Goal: Information Seeking & Learning: Learn about a topic

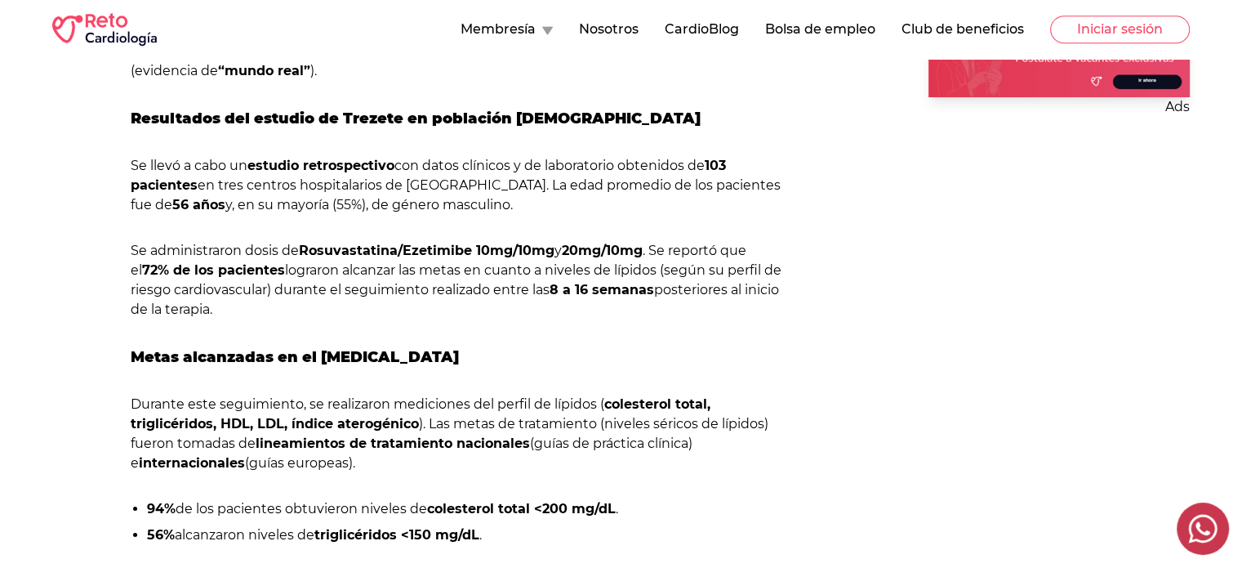
scroll to position [986, 0]
click at [1089, 310] on div "Ads Categorías Práctica en cardiología Eventos Estudios de Cardiología Efemérid…" at bounding box center [1026, 230] width 327 height 1910
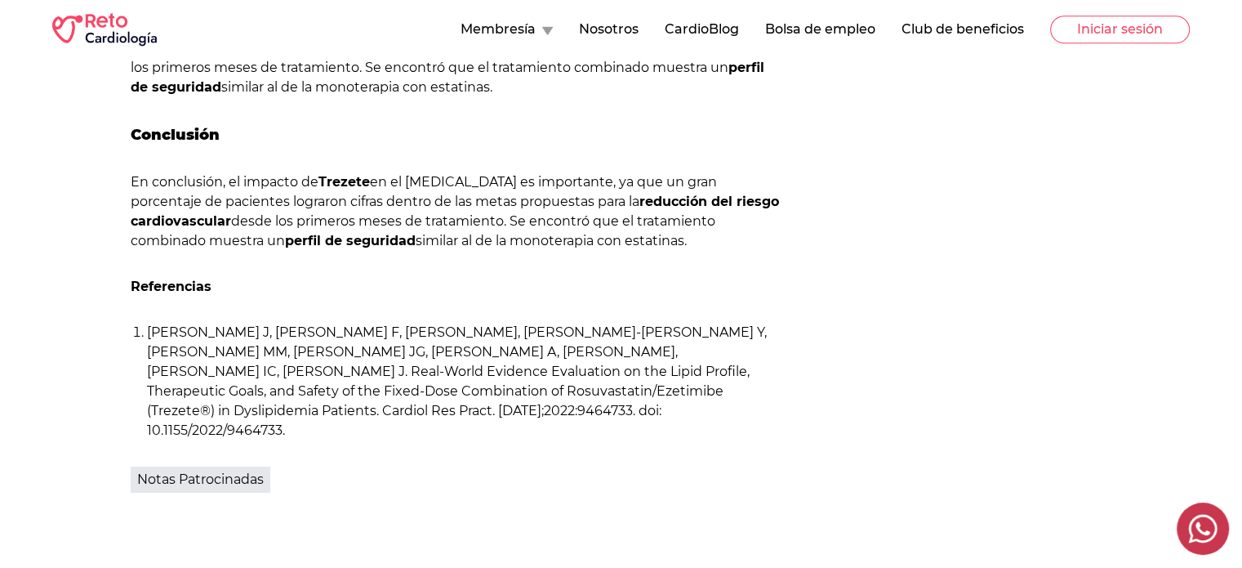
scroll to position [1678, 0]
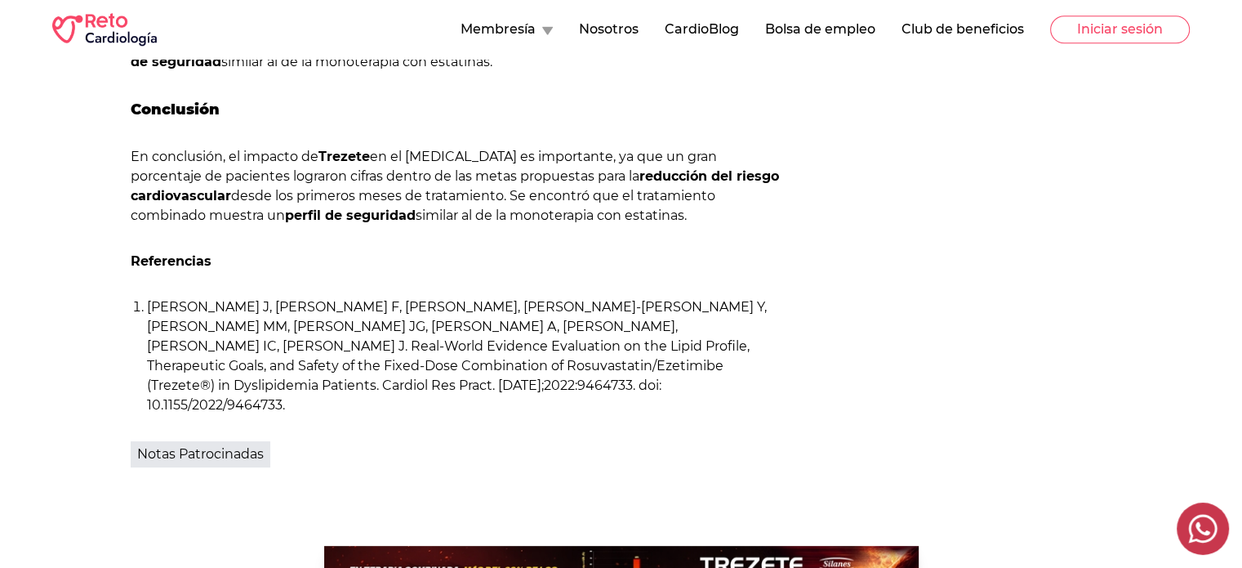
drag, startPoint x: 602, startPoint y: 384, endPoint x: 391, endPoint y: 366, distance: 211.5
drag, startPoint x: 391, startPoint y: 366, endPoint x: 399, endPoint y: 427, distance: 61.8
click at [399, 441] on div "Notas Patrocinadas" at bounding box center [458, 454] width 654 height 26
click at [155, 297] on li "[PERSON_NAME] J, [PERSON_NAME] F, [PERSON_NAME], [PERSON_NAME]-[PERSON_NAME] Y,…" at bounding box center [466, 356] width 638 height 118
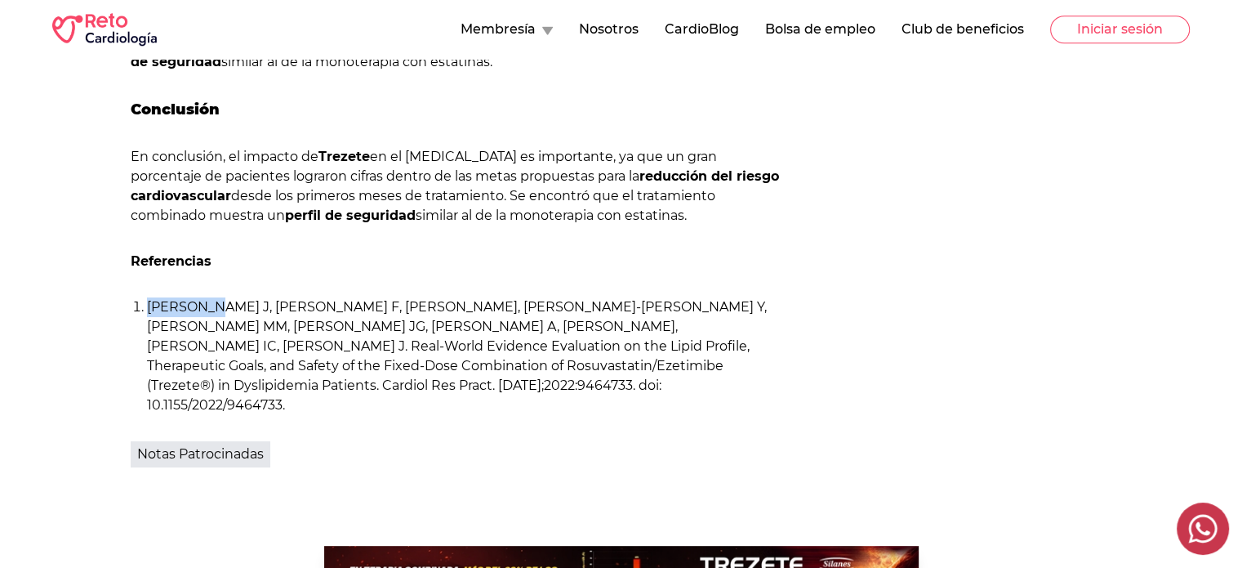
click at [150, 303] on li "[PERSON_NAME] J, [PERSON_NAME] F, [PERSON_NAME], [PERSON_NAME]-[PERSON_NAME] Y,…" at bounding box center [466, 356] width 638 height 118
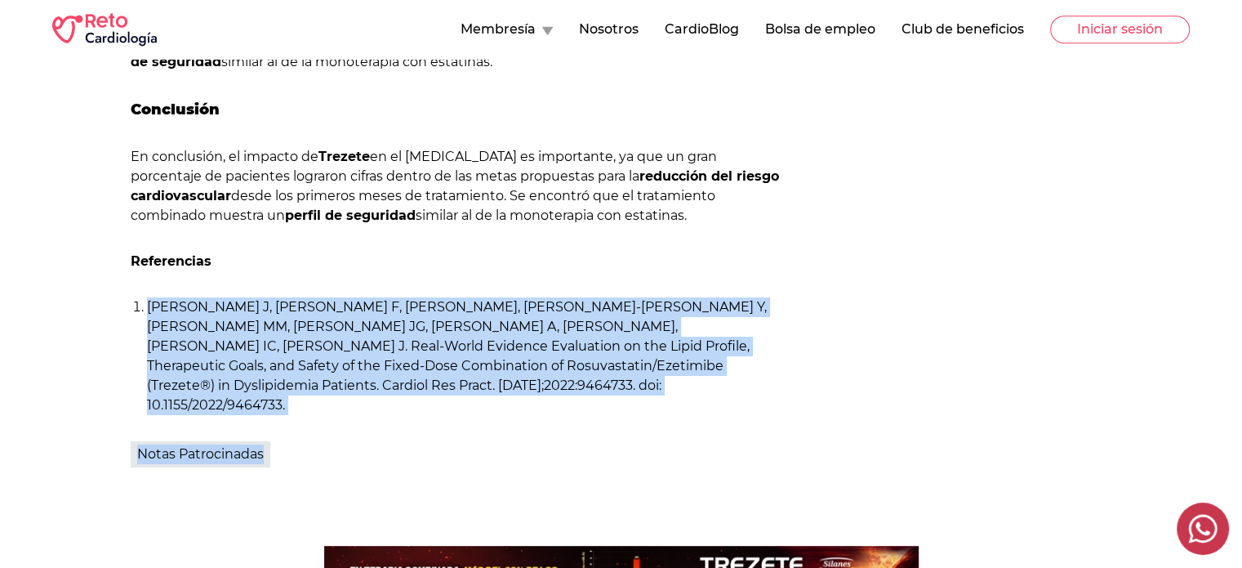
drag, startPoint x: 150, startPoint y: 303, endPoint x: 650, endPoint y: 395, distance: 508.2
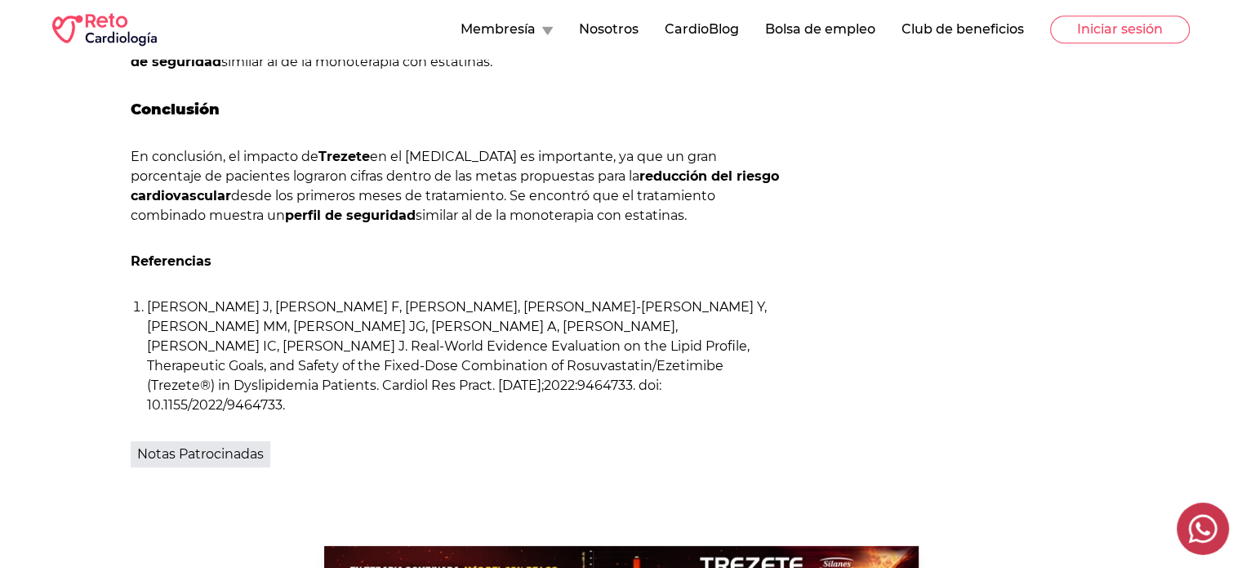
drag, startPoint x: 596, startPoint y: 389, endPoint x: 140, endPoint y: 307, distance: 463.7
click at [147, 307] on li "[PERSON_NAME] J, [PERSON_NAME] F, [PERSON_NAME], [PERSON_NAME]-[PERSON_NAME] Y,…" at bounding box center [466, 356] width 638 height 118
copy li "[PERSON_NAME] J, [PERSON_NAME] F, [PERSON_NAME], [PERSON_NAME]-[PERSON_NAME] Y,…"
